Goal: Check status: Check status

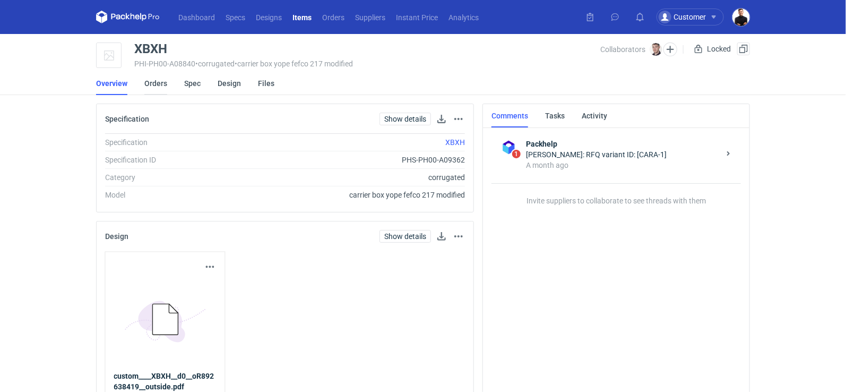
click at [156, 84] on link "Orders" at bounding box center [155, 83] width 23 height 23
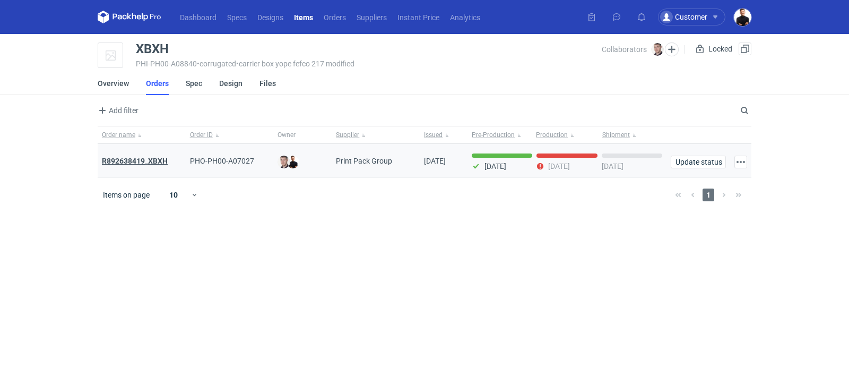
click at [164, 160] on strong "R892638419_XBXH" at bounding box center [135, 161] width 66 height 8
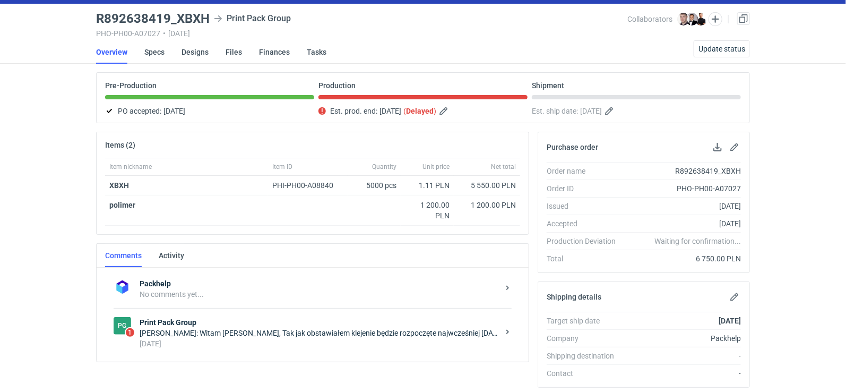
scroll to position [32, 0]
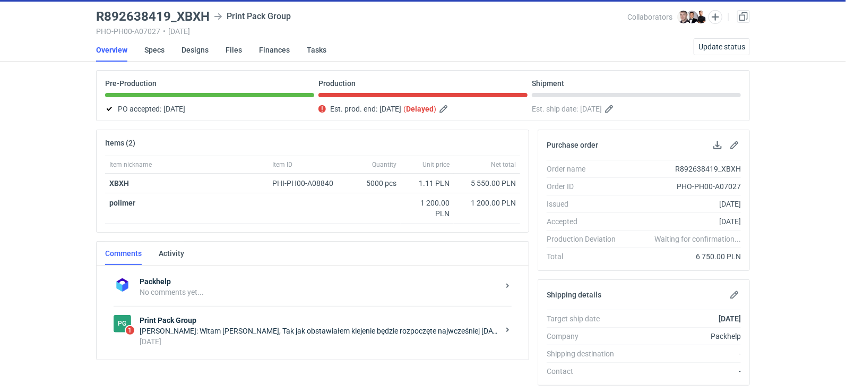
click at [390, 325] on div "Filip Sobolewski: Witam Panie Tomku, Tak jak obstawiałem klejenie będzie rozpoc…" at bounding box center [319, 330] width 359 height 11
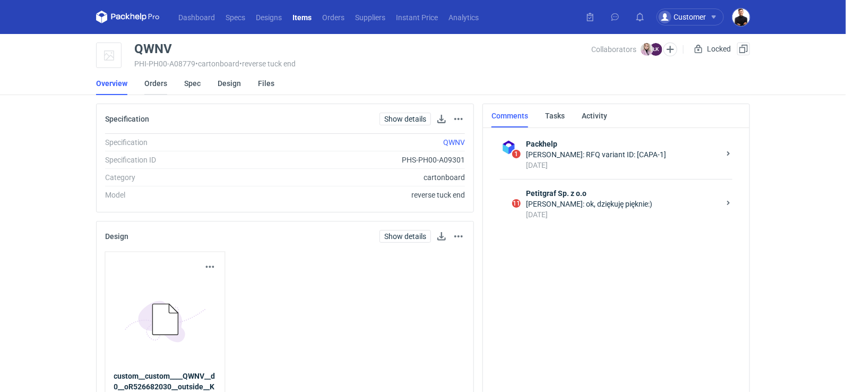
click at [160, 89] on link "Orders" at bounding box center [155, 83] width 23 height 23
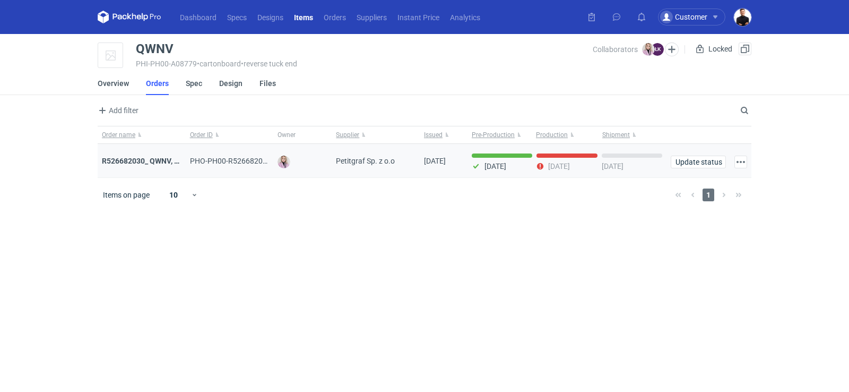
click at [164, 167] on div "R526682030_ QWNV, XFWR, YNDN, XXTG, GBZB, CWJH" at bounding box center [142, 161] width 88 height 34
click at [164, 161] on strong "R526682030_ QWNV, XFWR, YNDN, XXTG, GBZB, CWJH" at bounding box center [194, 161] width 185 height 8
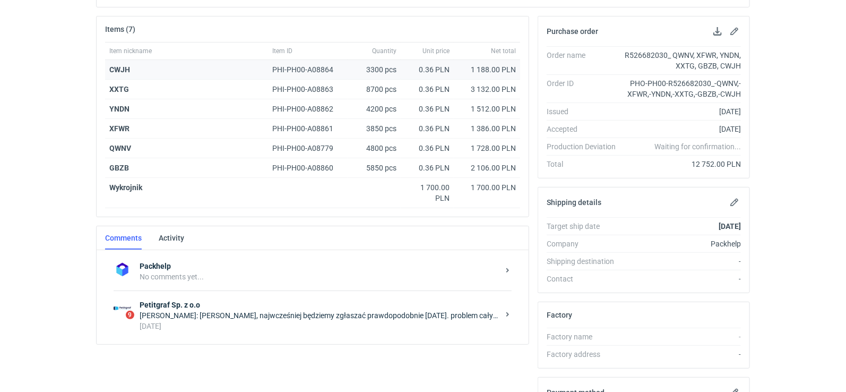
scroll to position [147, 0]
click at [309, 313] on div "Łukasz Kowalski: Pani Klaudio, najwcześniej będziemy zgłaszać prawdopodobnie w …" at bounding box center [319, 314] width 359 height 11
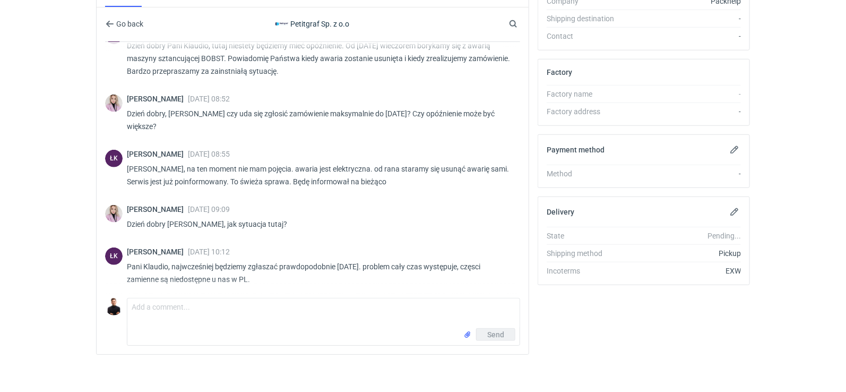
scroll to position [220, 0]
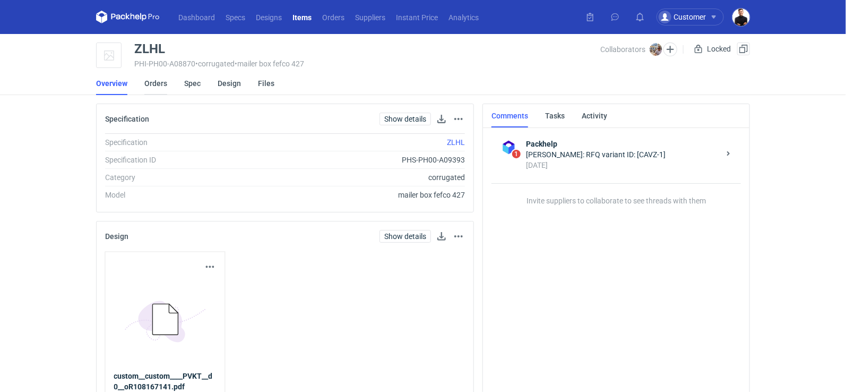
click at [156, 83] on link "Orders" at bounding box center [155, 83] width 23 height 23
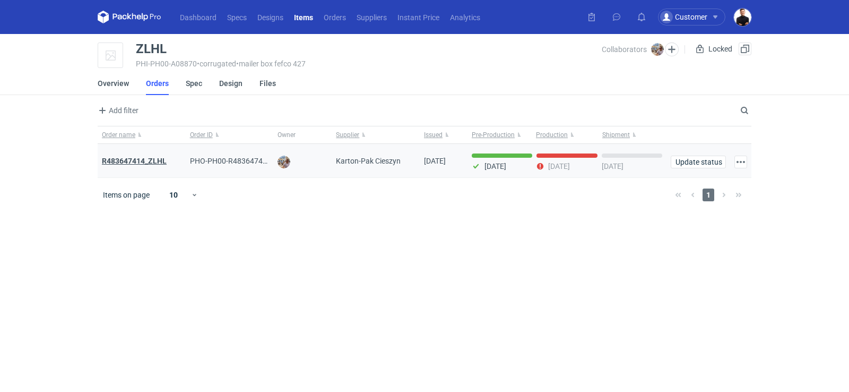
click at [158, 161] on strong "R483647414_ZLHL" at bounding box center [134, 161] width 65 height 8
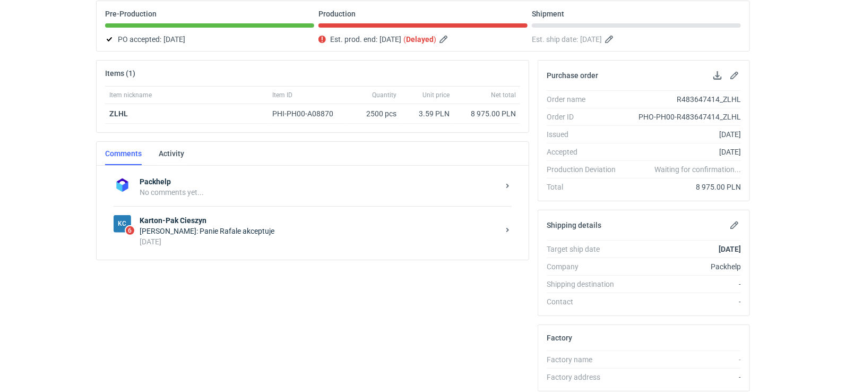
scroll to position [115, 0]
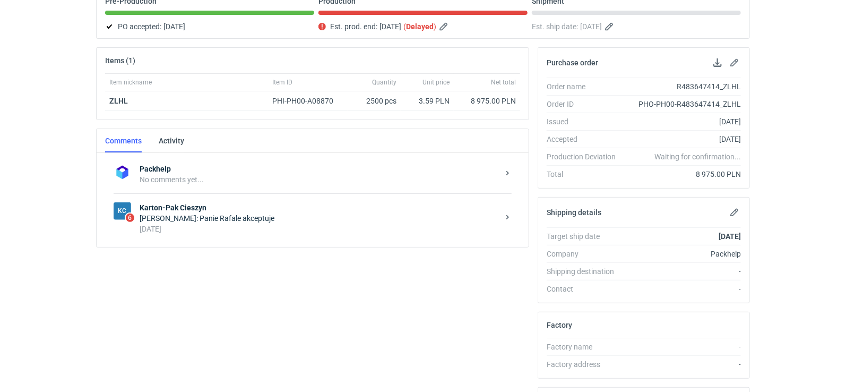
click at [287, 213] on div "Michał Palasek: Panie Rafale akceptuje" at bounding box center [319, 218] width 359 height 11
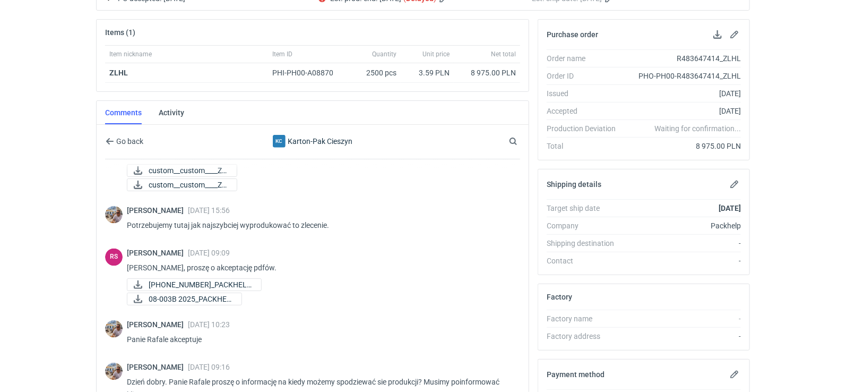
scroll to position [158, 0]
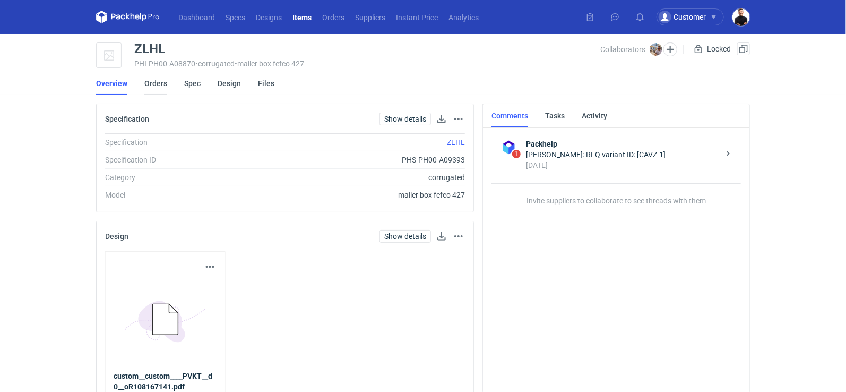
click at [153, 89] on link "Orders" at bounding box center [155, 83] width 23 height 23
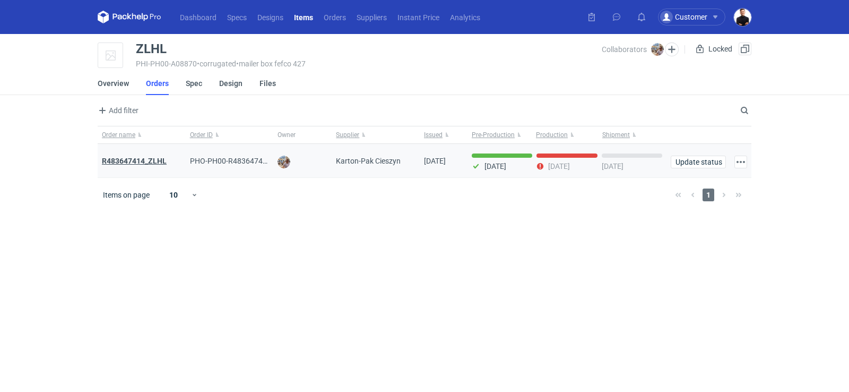
click at [137, 158] on strong "R483647414_ZLHL" at bounding box center [134, 161] width 65 height 8
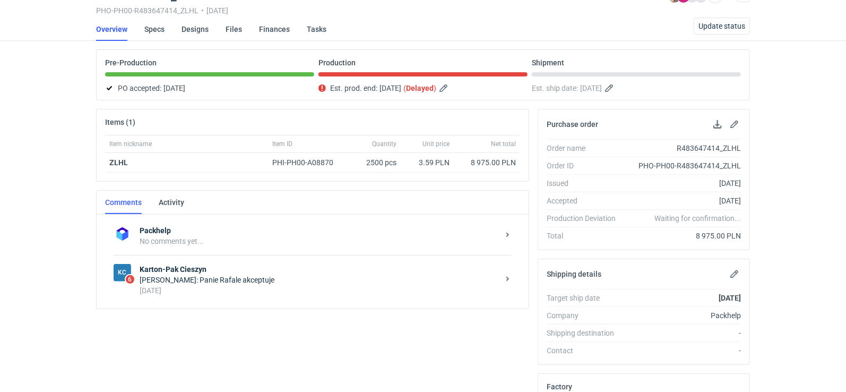
scroll to position [130, 0]
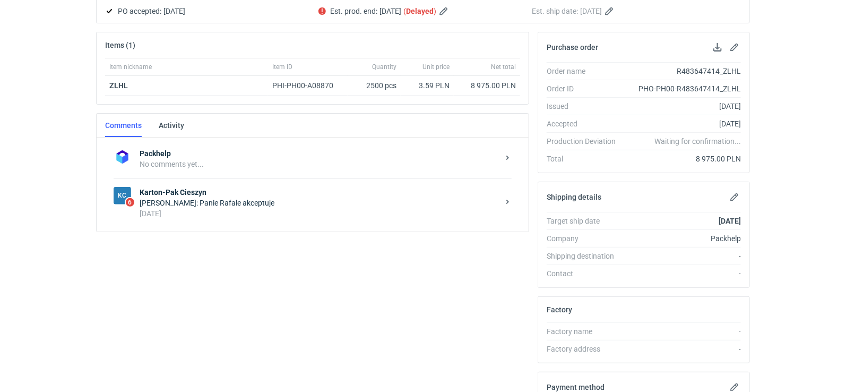
click at [251, 216] on div "KC 6 Karton-Pak Cieszyn Michał Palasek: Panie Rafale akceptuje 3 days ago" at bounding box center [313, 202] width 398 height 49
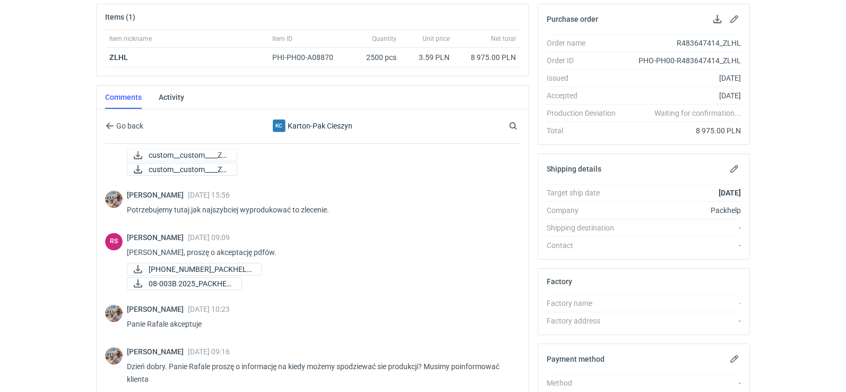
scroll to position [296, 0]
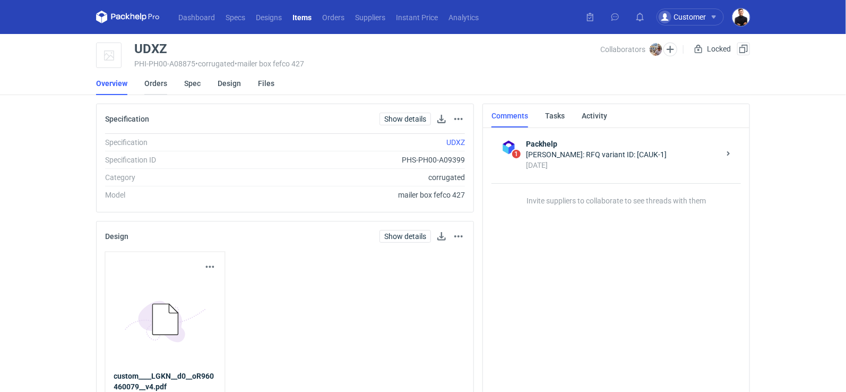
click at [166, 84] on link "Orders" at bounding box center [155, 83] width 23 height 23
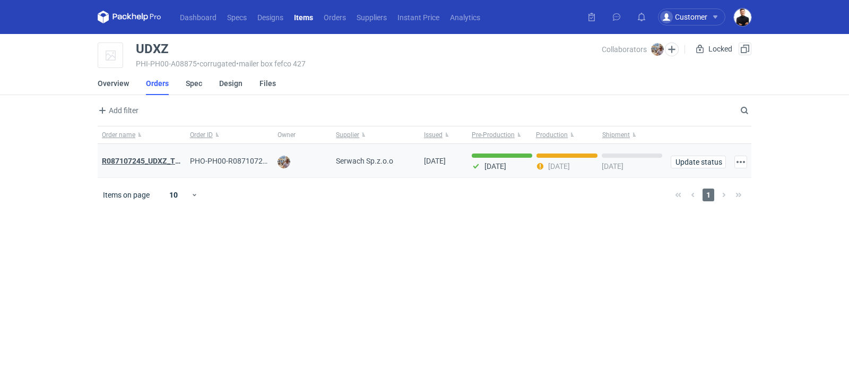
click at [153, 158] on strong "R087107245_UDXZ_TPPN" at bounding box center [146, 161] width 88 height 8
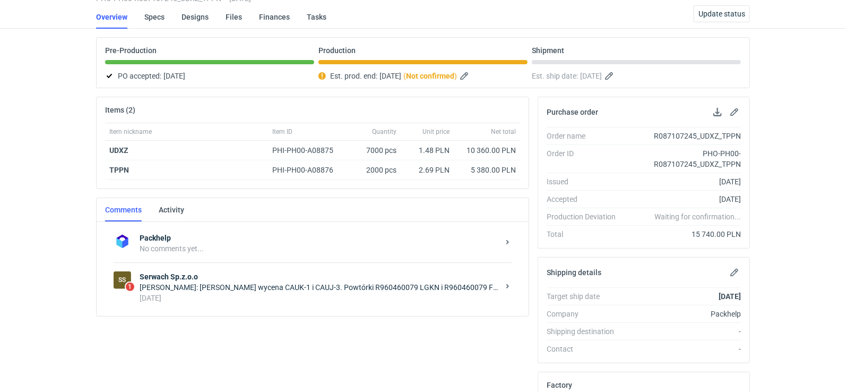
scroll to position [75, 0]
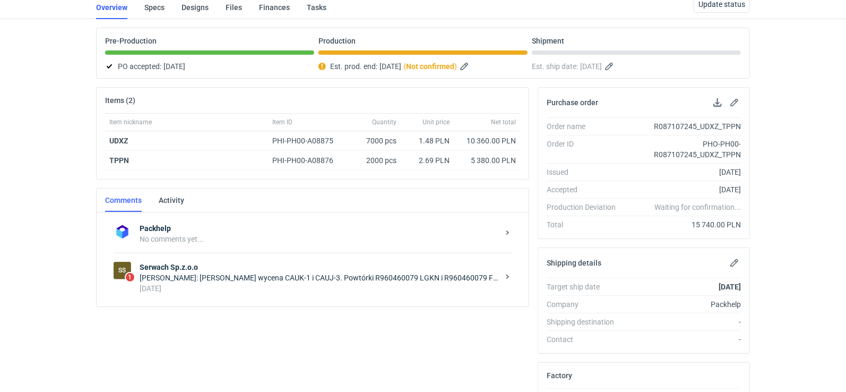
click at [273, 283] on div "24 days ago" at bounding box center [319, 288] width 359 height 11
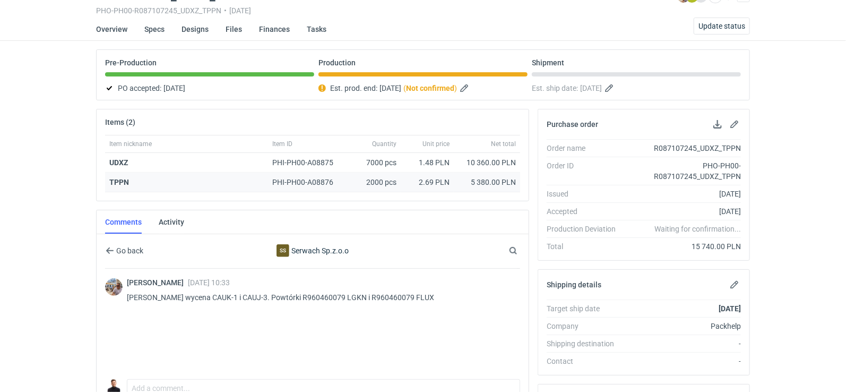
scroll to position [52, 0]
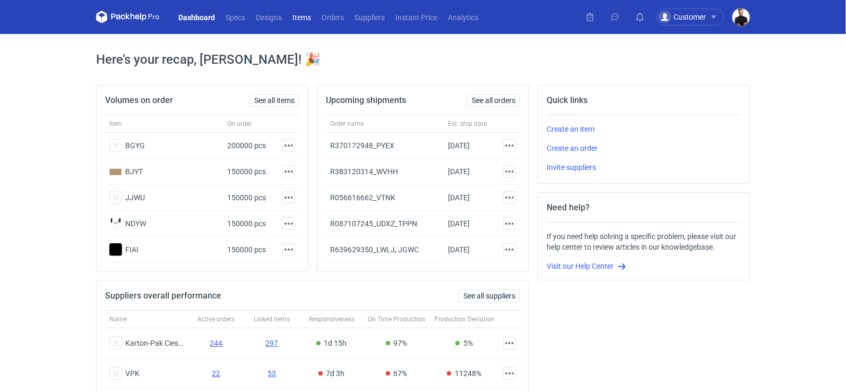
click at [307, 18] on link "Items" at bounding box center [301, 17] width 29 height 13
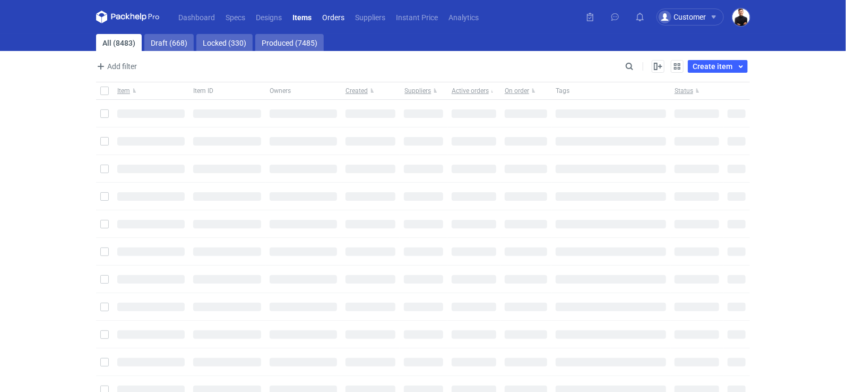
click at [331, 17] on link "Orders" at bounding box center [333, 17] width 33 height 13
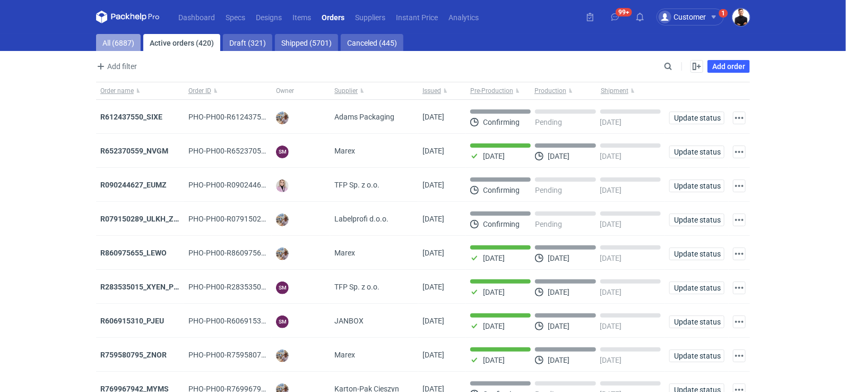
click at [115, 44] on link "All (6887)" at bounding box center [118, 42] width 45 height 17
click at [669, 66] on input "Search" at bounding box center [622, 66] width 105 height 13
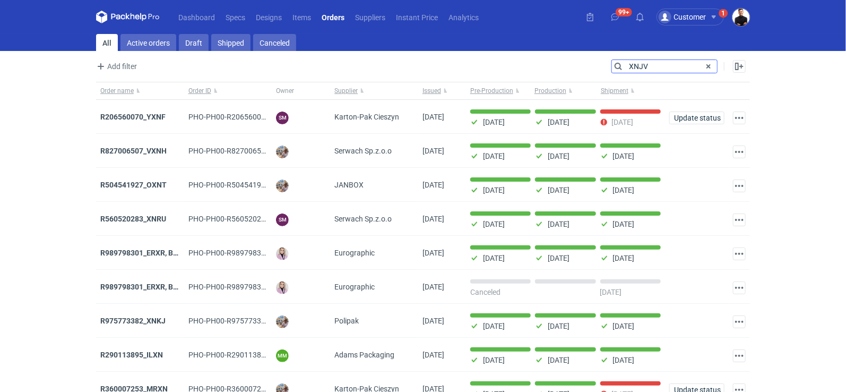
drag, startPoint x: 654, startPoint y: 62, endPoint x: 620, endPoint y: 63, distance: 33.5
click at [620, 63] on input "XNJV" at bounding box center [664, 66] width 105 height 13
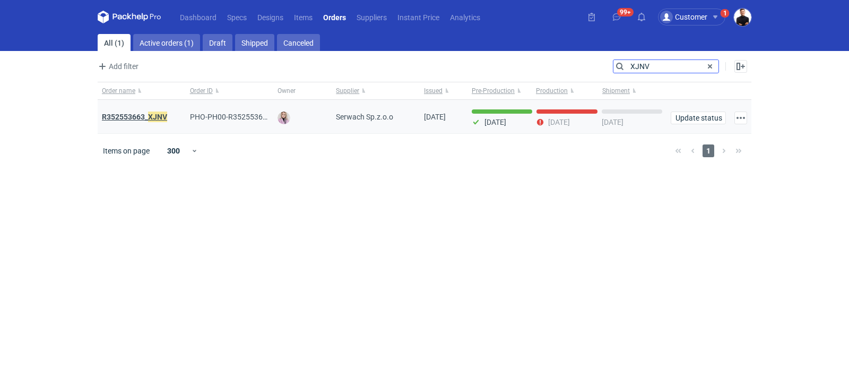
type input "XJNV"
click at [144, 117] on strong "R352553663_ XJNV" at bounding box center [134, 117] width 65 height 12
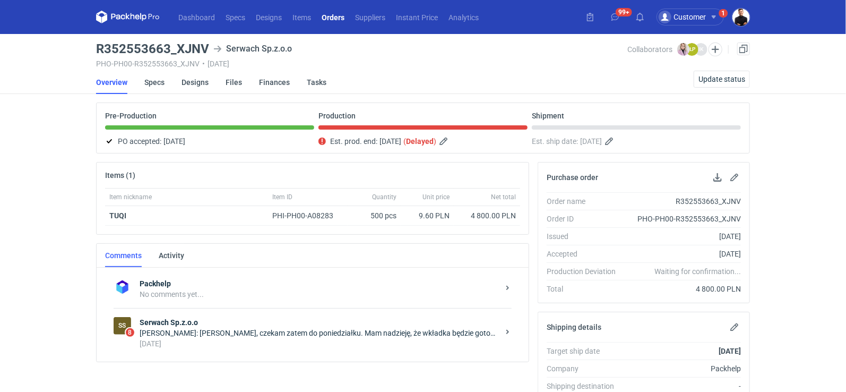
click at [251, 322] on strong "Serwach Sp.z.o.o" at bounding box center [319, 322] width 359 height 11
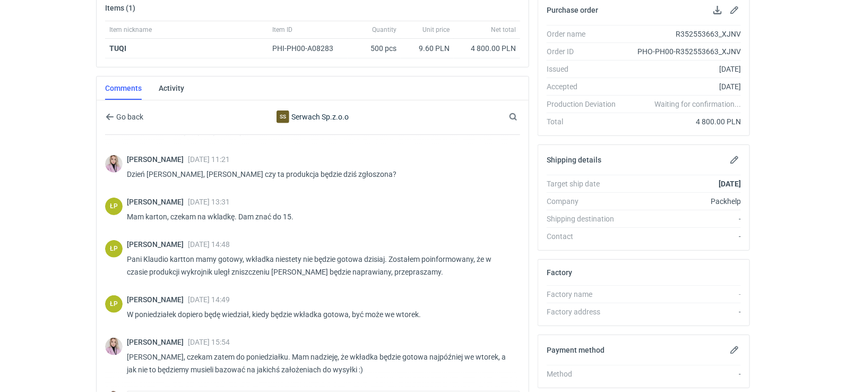
scroll to position [169, 0]
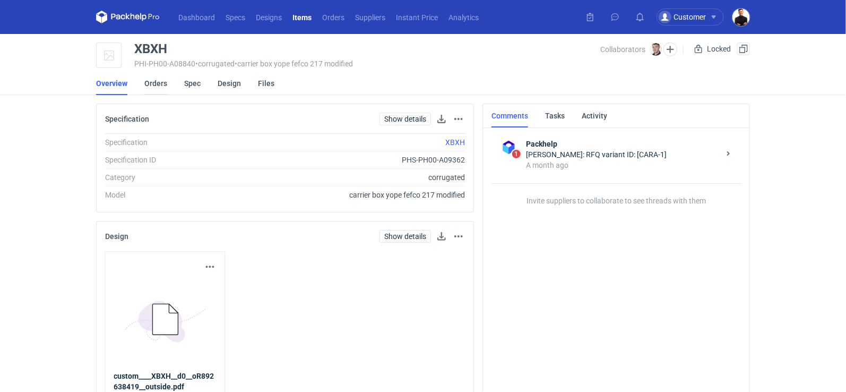
click at [156, 89] on link "Orders" at bounding box center [155, 83] width 23 height 23
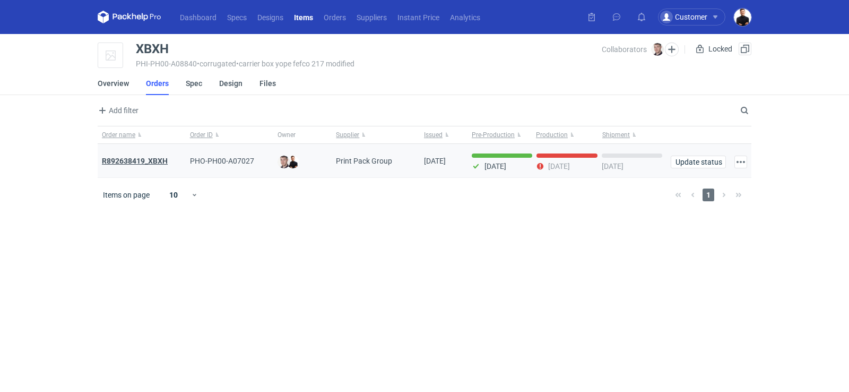
click at [153, 160] on strong "R892638419_XBXH" at bounding box center [135, 161] width 66 height 8
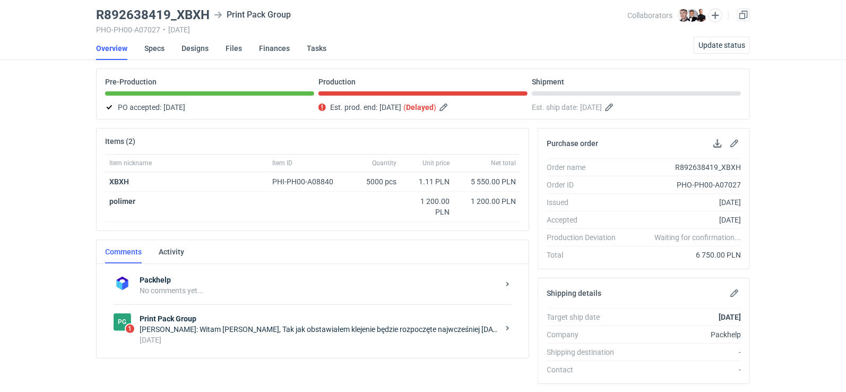
scroll to position [88, 0]
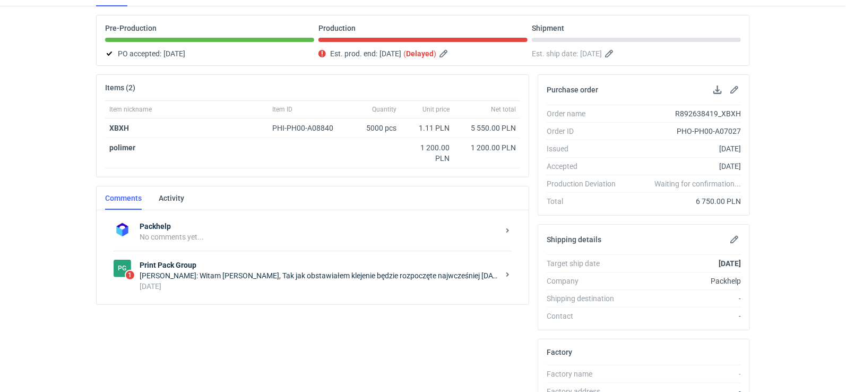
click at [270, 271] on div "Filip Sobolewski: Witam Panie Tomku, Tak jak obstawiałem klejenie będzie rozpoc…" at bounding box center [319, 275] width 359 height 11
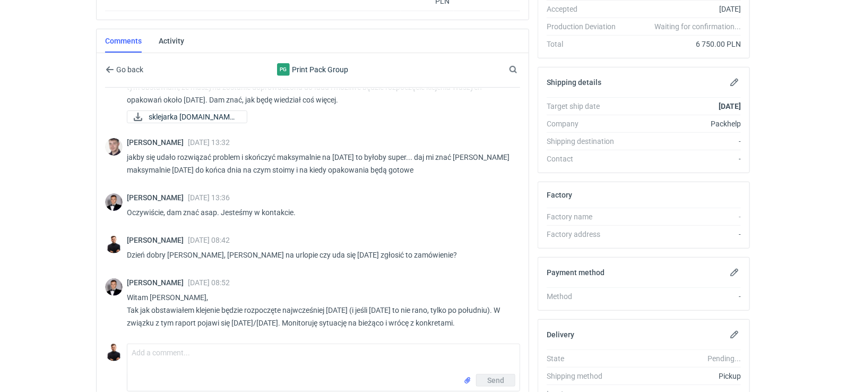
scroll to position [246, 0]
